Goal: Transaction & Acquisition: Book appointment/travel/reservation

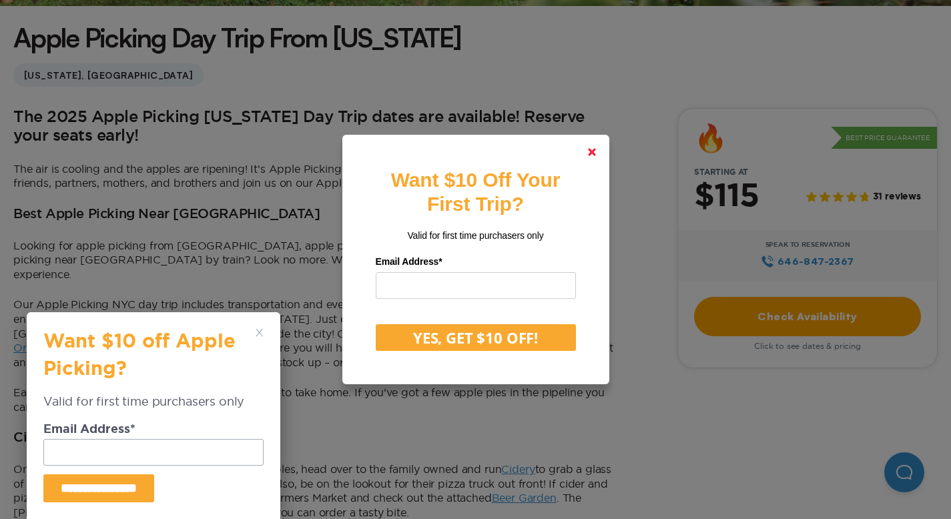
click at [596, 153] on polygon at bounding box center [592, 152] width 8 height 8
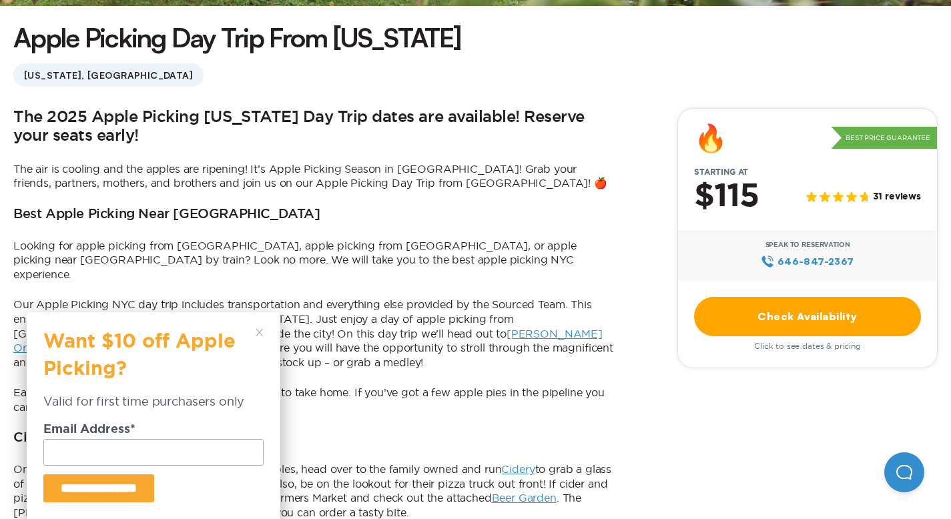
click at [255, 325] on div "**********" at bounding box center [154, 415] width 254 height 207
click at [256, 330] on icon at bounding box center [260, 333] width 8 height 8
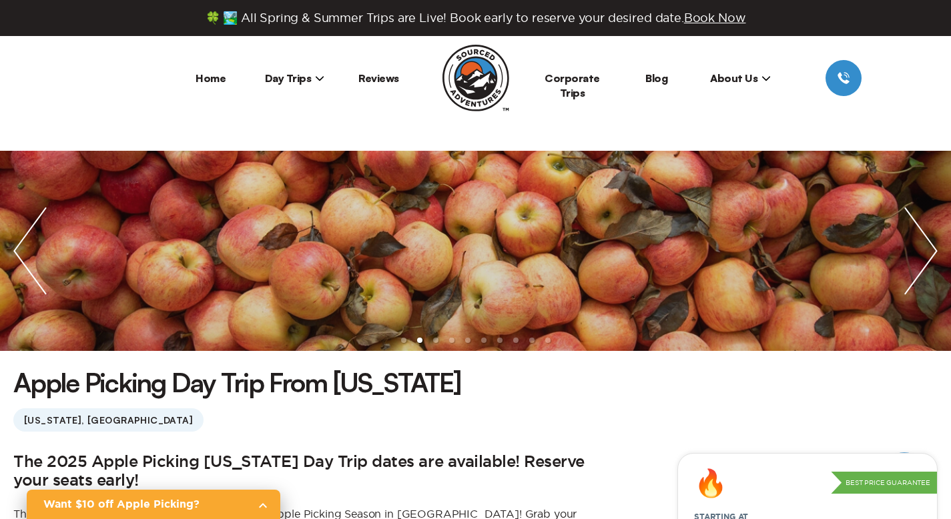
click at [287, 77] on span "Day Trips" at bounding box center [295, 77] width 60 height 13
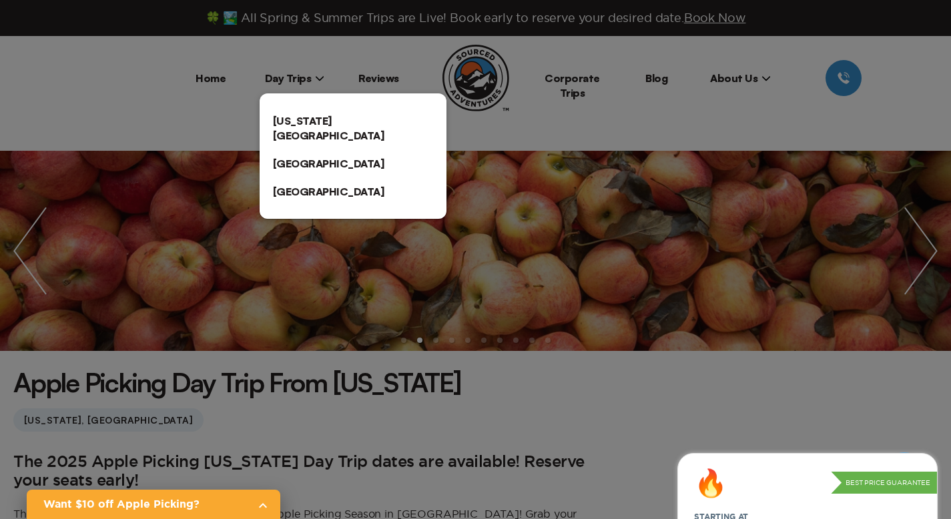
click at [295, 117] on link "[US_STATE][GEOGRAPHIC_DATA]" at bounding box center [353, 128] width 187 height 43
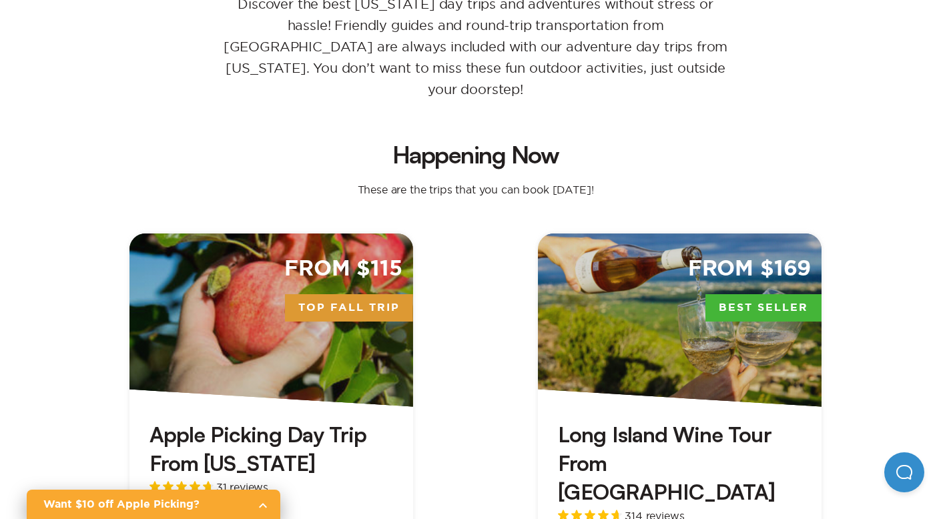
scroll to position [322, 0]
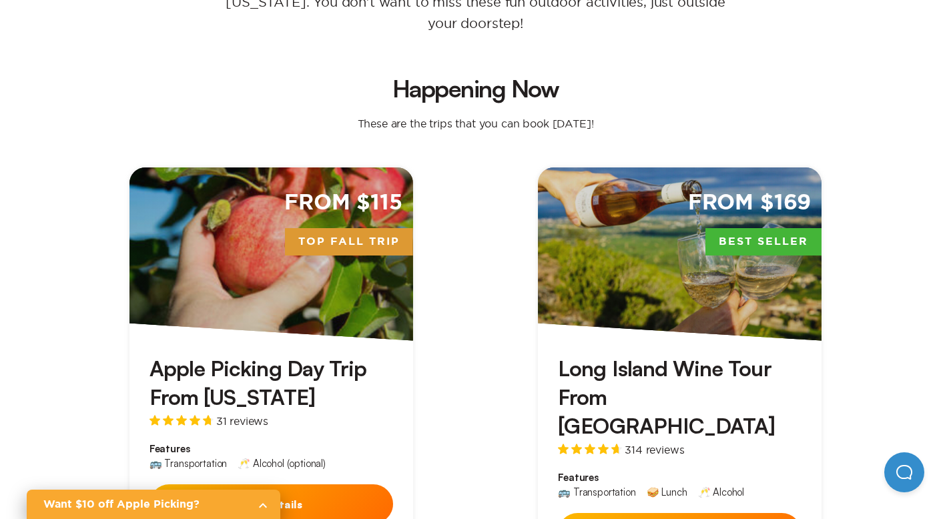
click at [129, 195] on div "From $115 Top Fall Trip" at bounding box center [271, 255] width 284 height 174
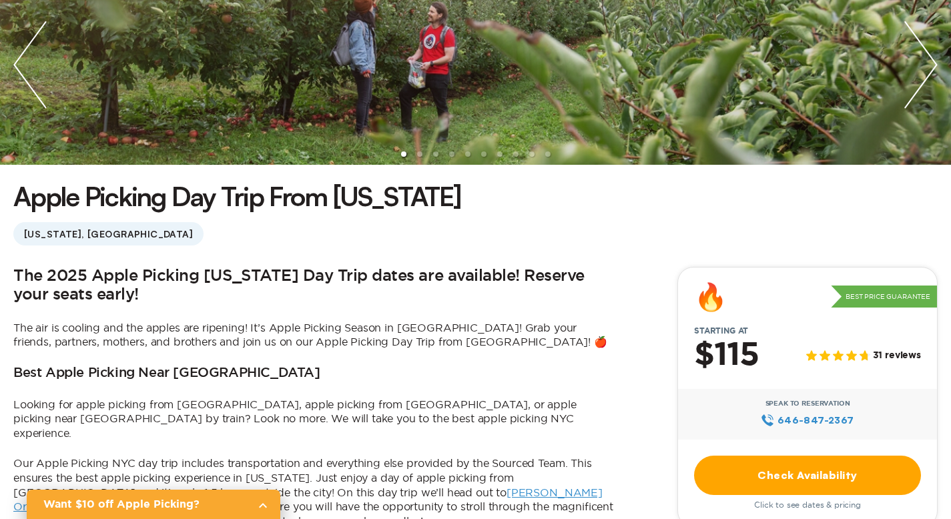
scroll to position [455, 0]
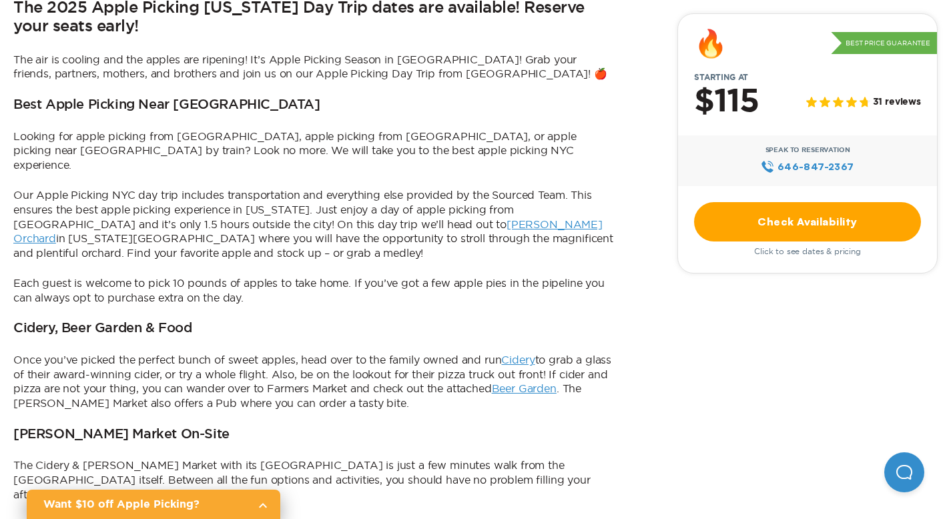
click at [694, 222] on link "Check Availability" at bounding box center [807, 221] width 227 height 39
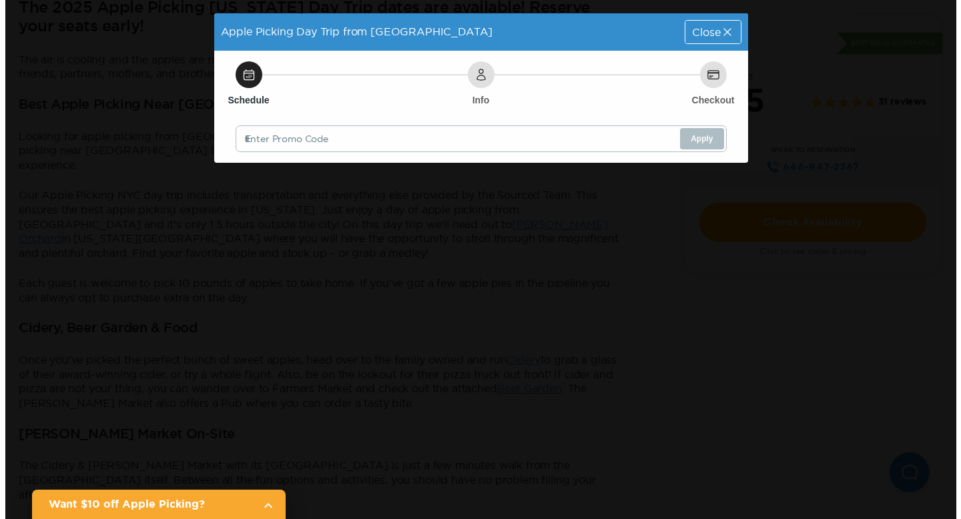
scroll to position [0, 0]
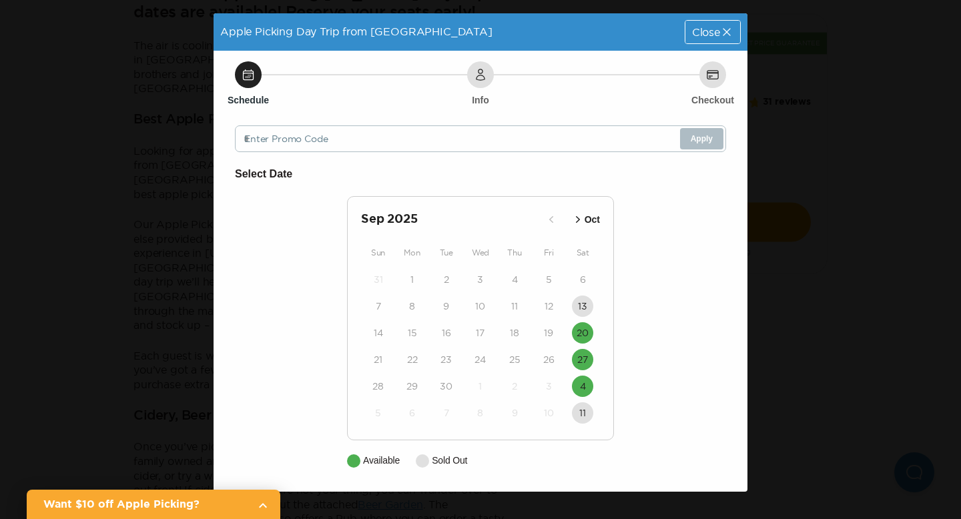
click at [578, 216] on icon "button" at bounding box center [577, 219] width 13 height 13
click at [713, 28] on span "Close" at bounding box center [706, 32] width 28 height 11
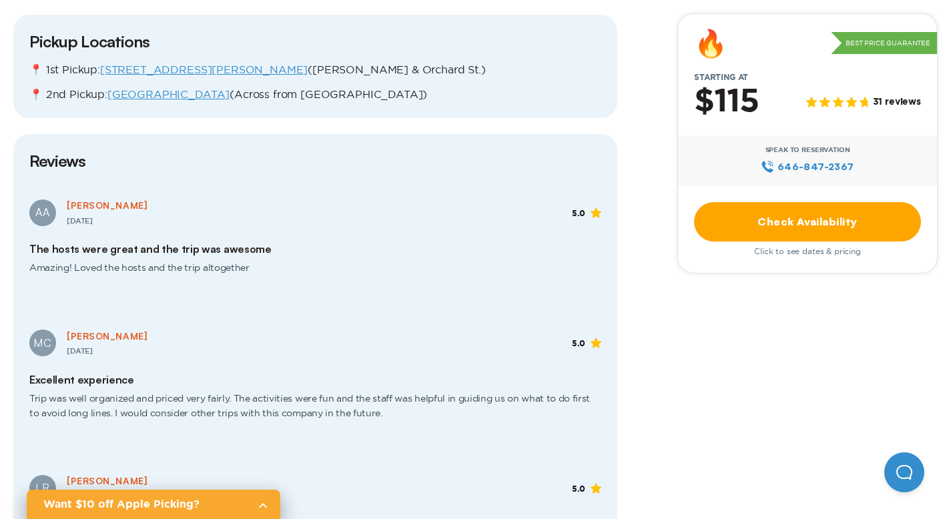
scroll to position [1848, 0]
